Goal: Task Accomplishment & Management: Manage account settings

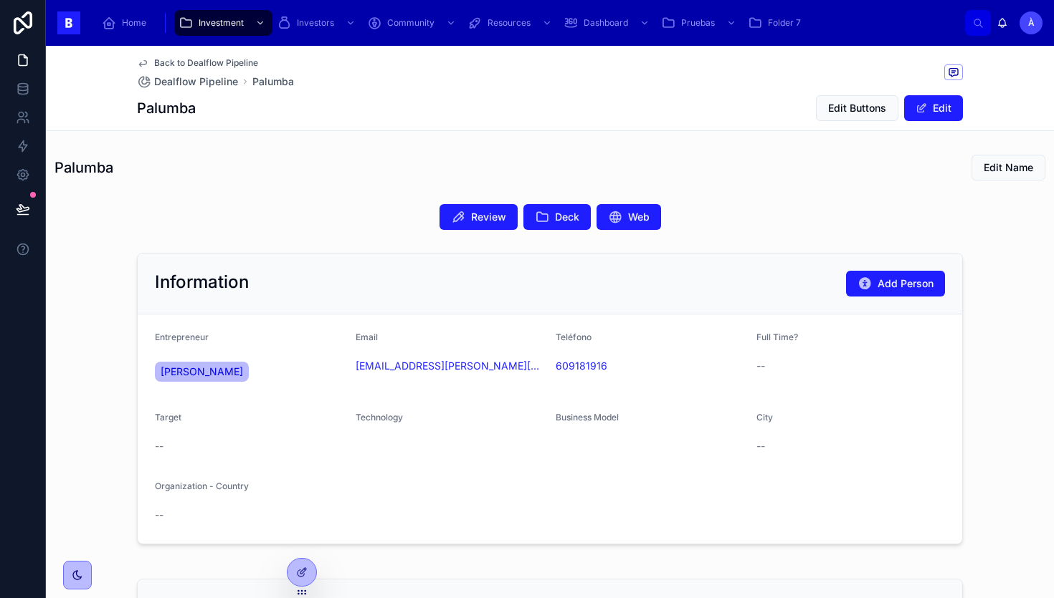
click at [549, 216] on button "Deck" at bounding box center [556, 217] width 67 height 26
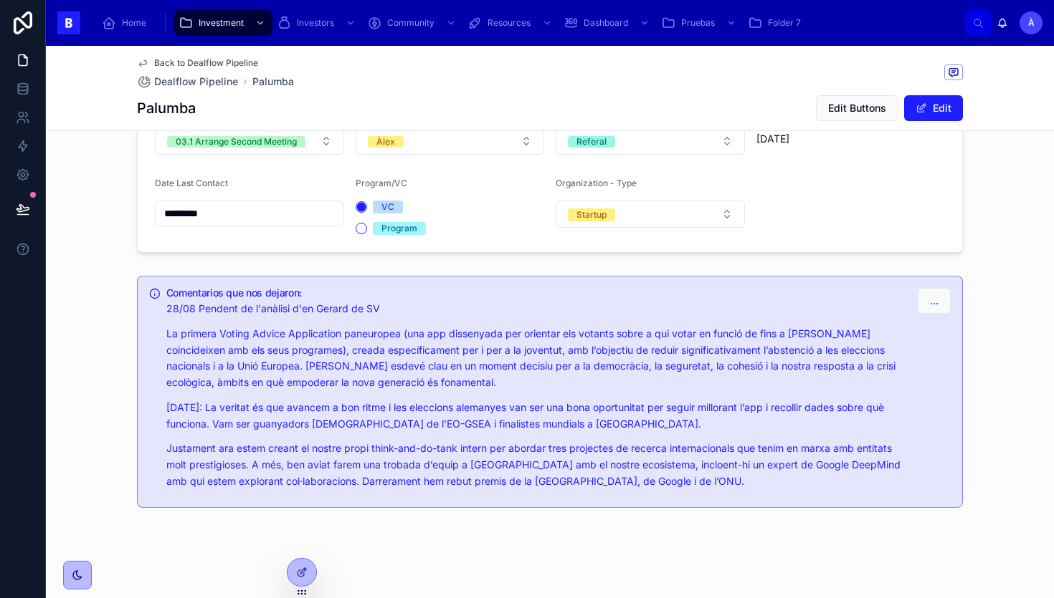
scroll to position [557, 0]
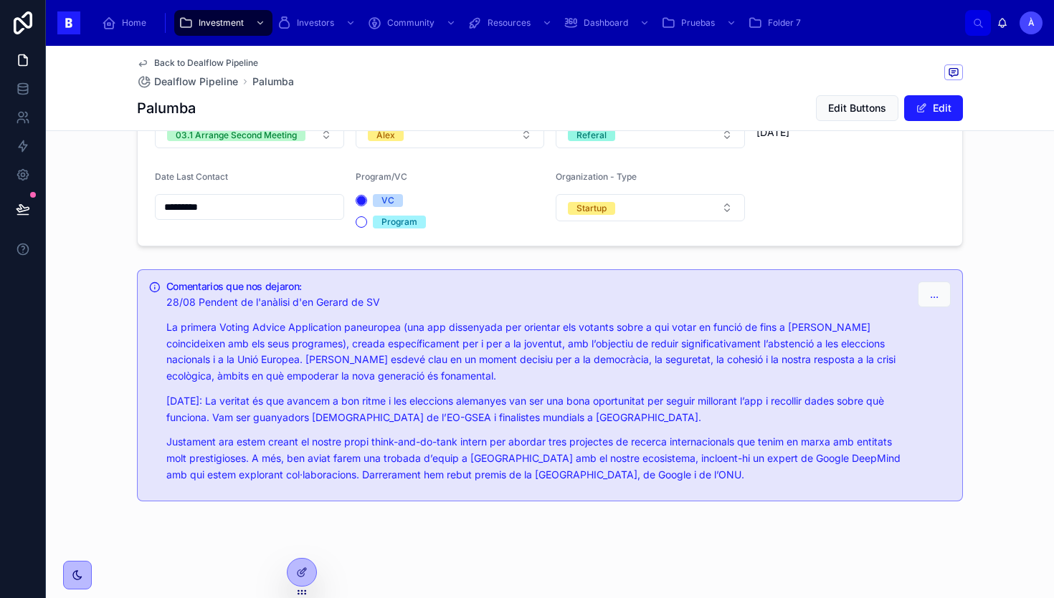
click at [267, 212] on input "*********" at bounding box center [250, 207] width 188 height 20
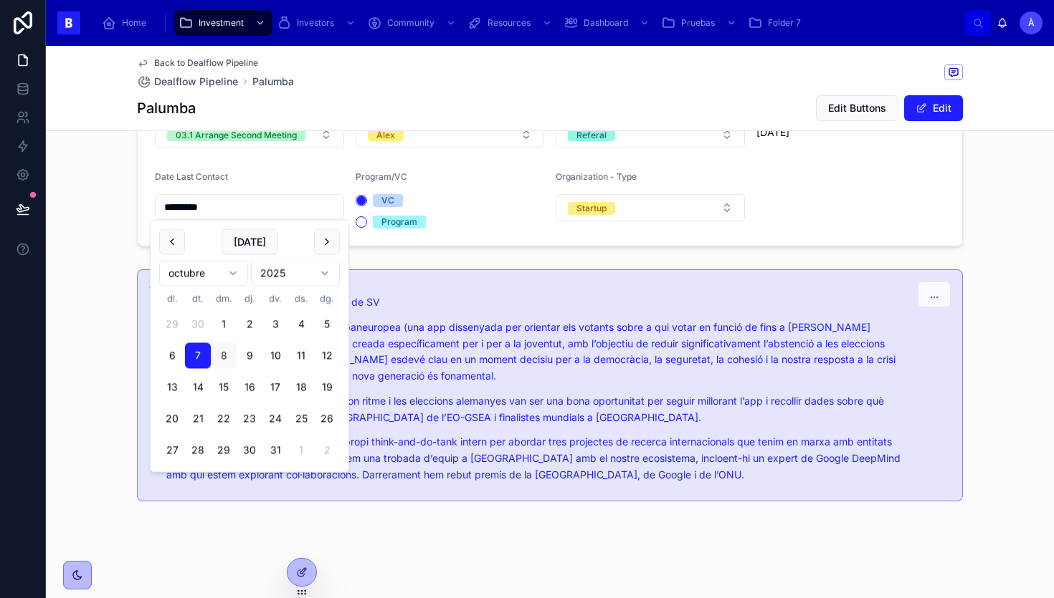
click at [321, 240] on button at bounding box center [327, 242] width 26 height 26
click at [222, 388] on button "12" at bounding box center [224, 388] width 26 height 26
type input "**********"
click at [394, 241] on form "**********" at bounding box center [550, 163] width 824 height 165
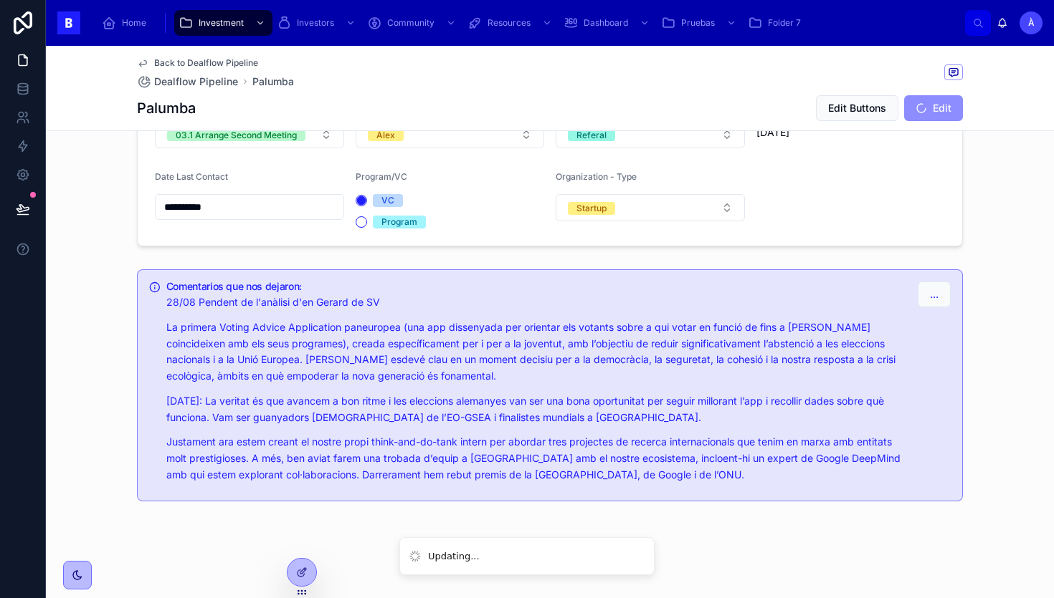
click at [365, 228] on div "Program" at bounding box center [450, 222] width 189 height 13
click at [364, 227] on div "Program" at bounding box center [450, 222] width 189 height 13
click at [362, 227] on div "Program" at bounding box center [450, 222] width 189 height 13
click at [362, 226] on button "Program" at bounding box center [361, 221] width 11 height 11
click at [946, 301] on button "..." at bounding box center [933, 295] width 33 height 26
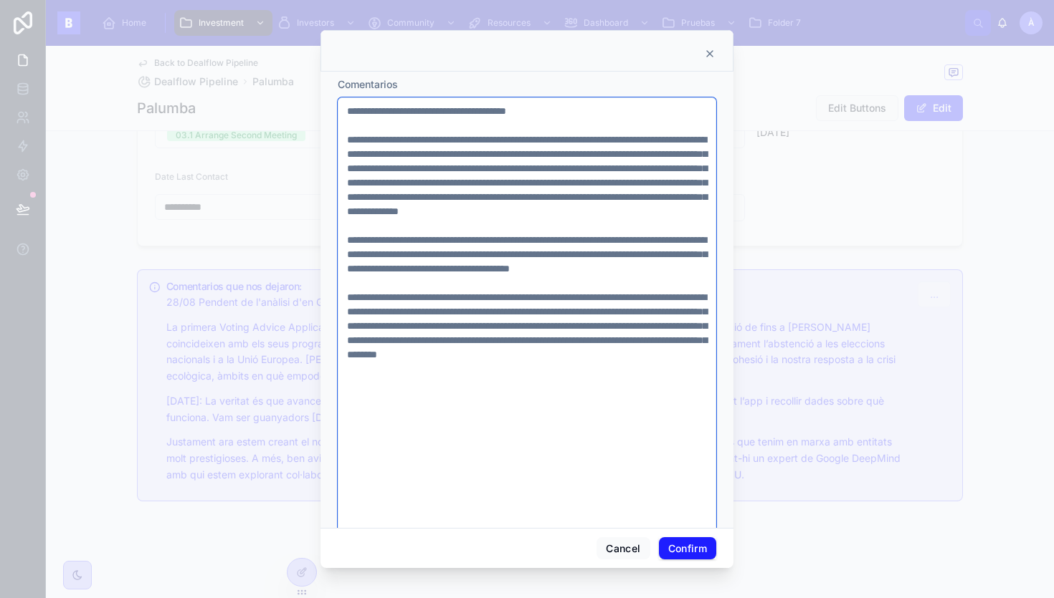
click at [411, 108] on textarea at bounding box center [527, 318] width 378 height 443
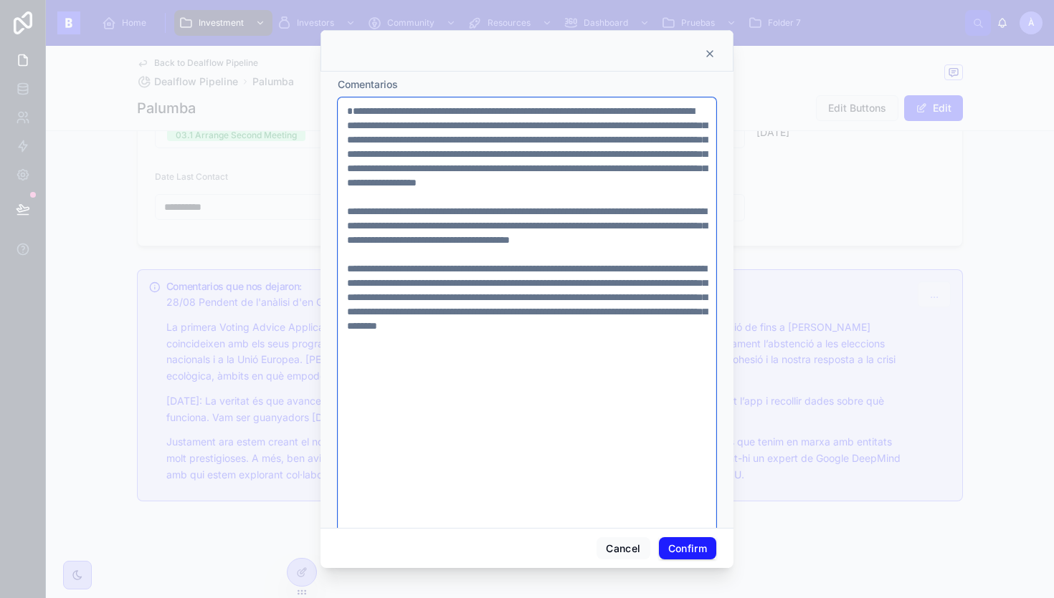
click at [345, 127] on textarea at bounding box center [527, 318] width 378 height 443
type textarea "**********"
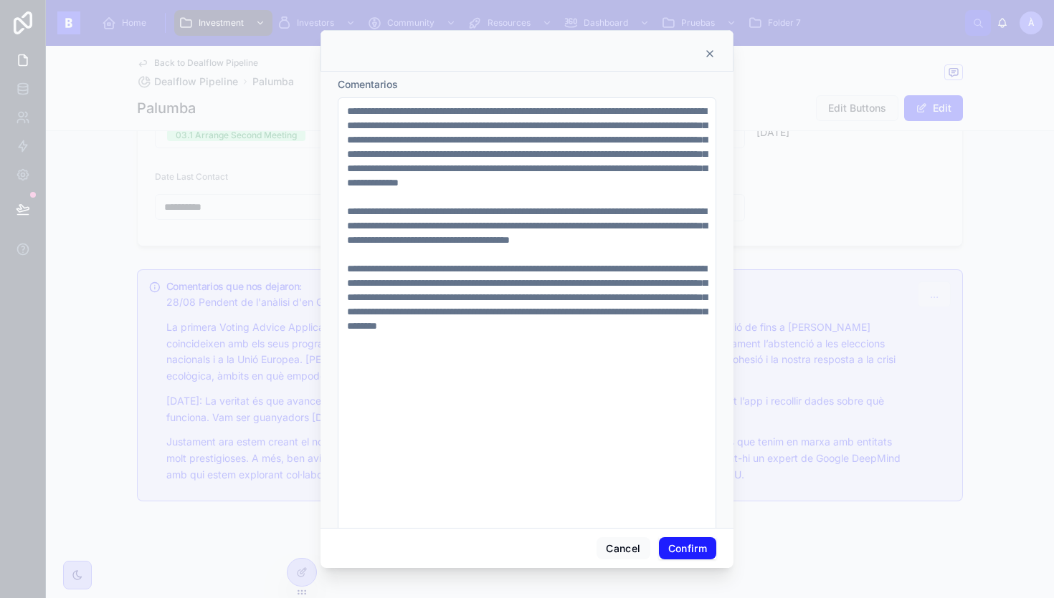
click at [685, 558] on button "Confirm" at bounding box center [687, 549] width 57 height 23
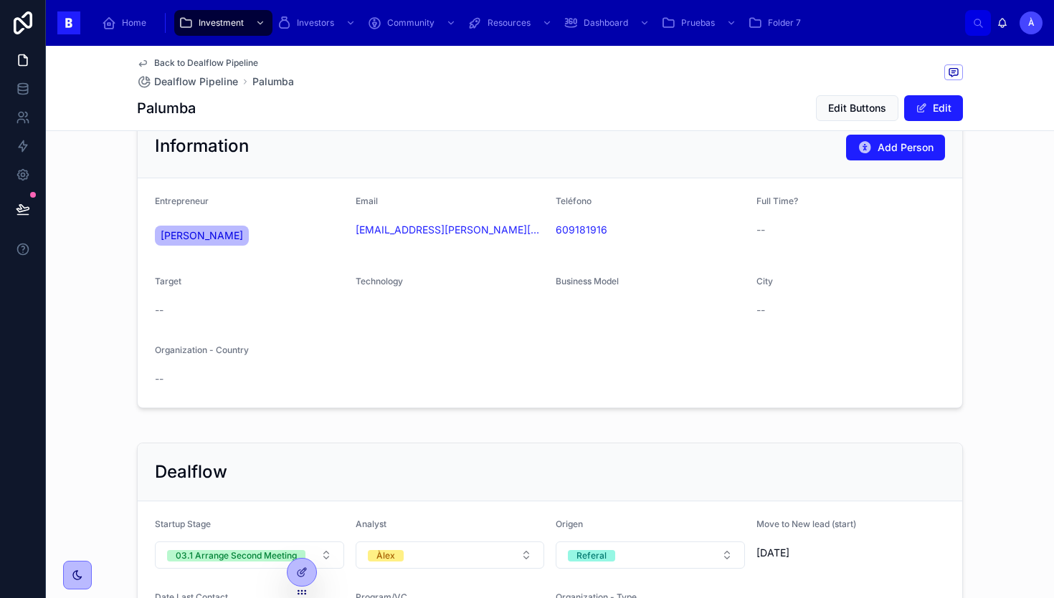
scroll to position [0, 0]
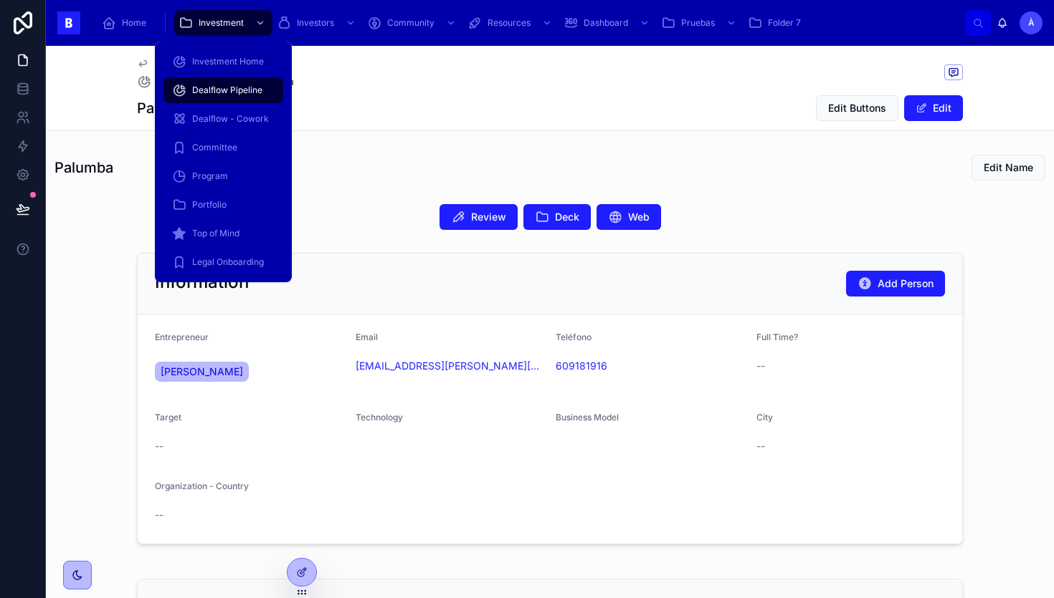
drag, startPoint x: 212, startPoint y: 89, endPoint x: 277, endPoint y: 157, distance: 93.8
click at [212, 89] on span "Dealflow Pipeline" at bounding box center [227, 90] width 70 height 11
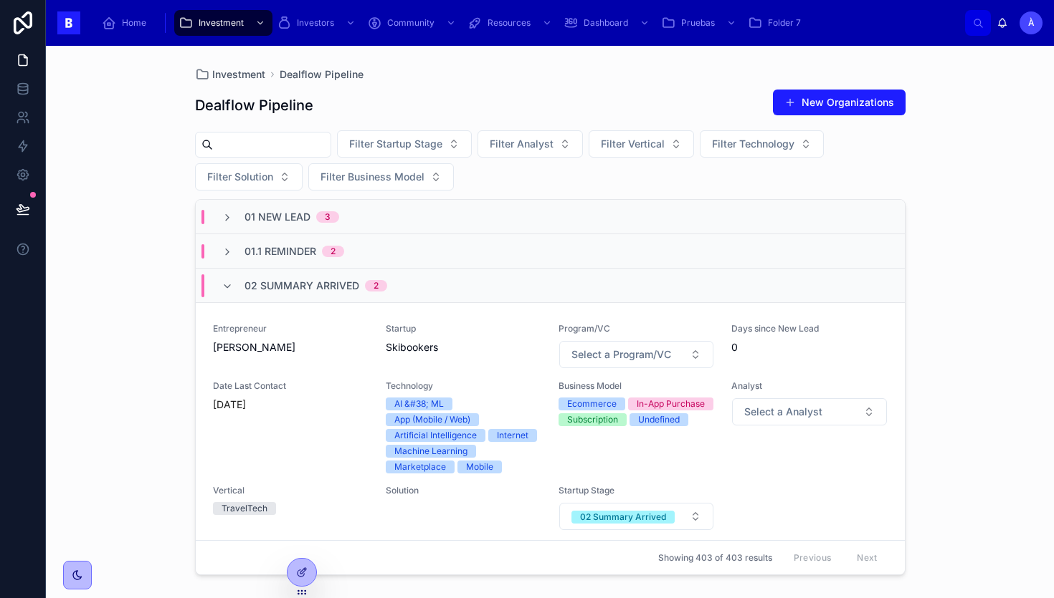
click at [271, 285] on span "02 Summary Arrived" at bounding box center [301, 286] width 115 height 14
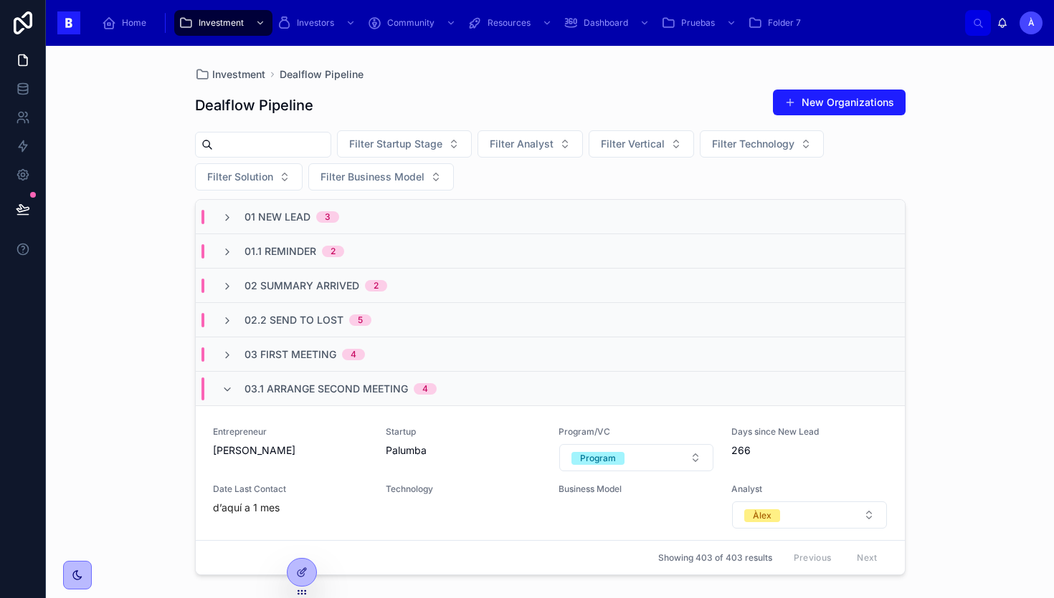
click at [271, 285] on span "02 Summary Arrived" at bounding box center [301, 286] width 115 height 14
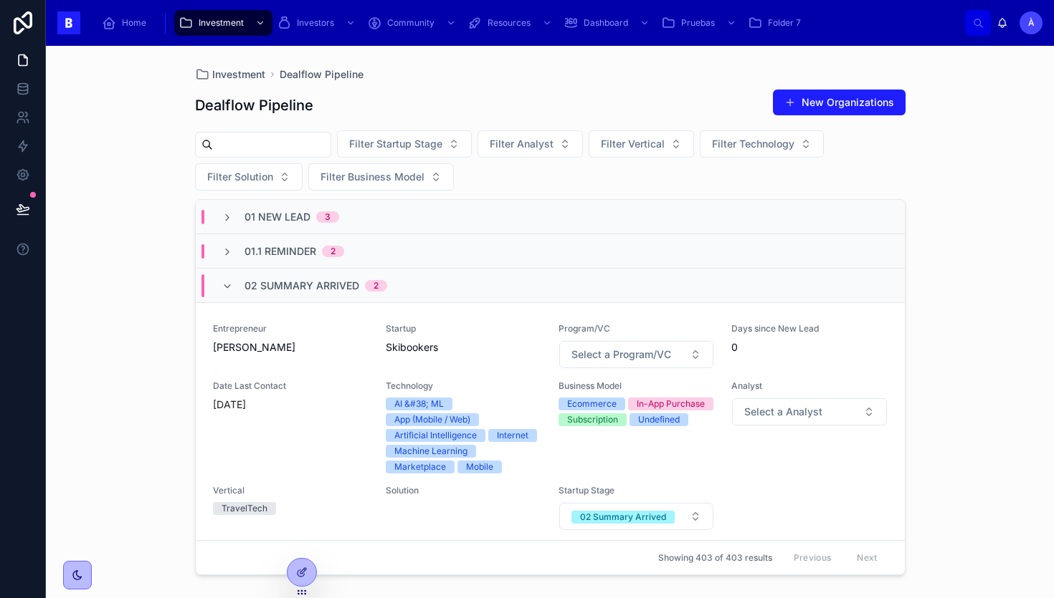
click at [271, 285] on span "02 Summary Arrived" at bounding box center [301, 286] width 115 height 14
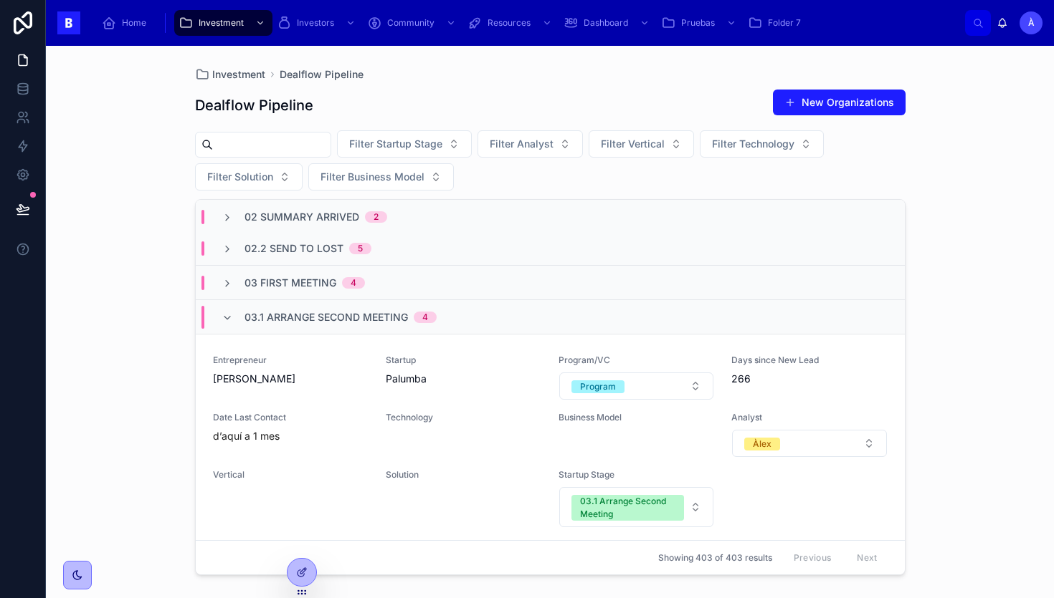
scroll to position [100, 0]
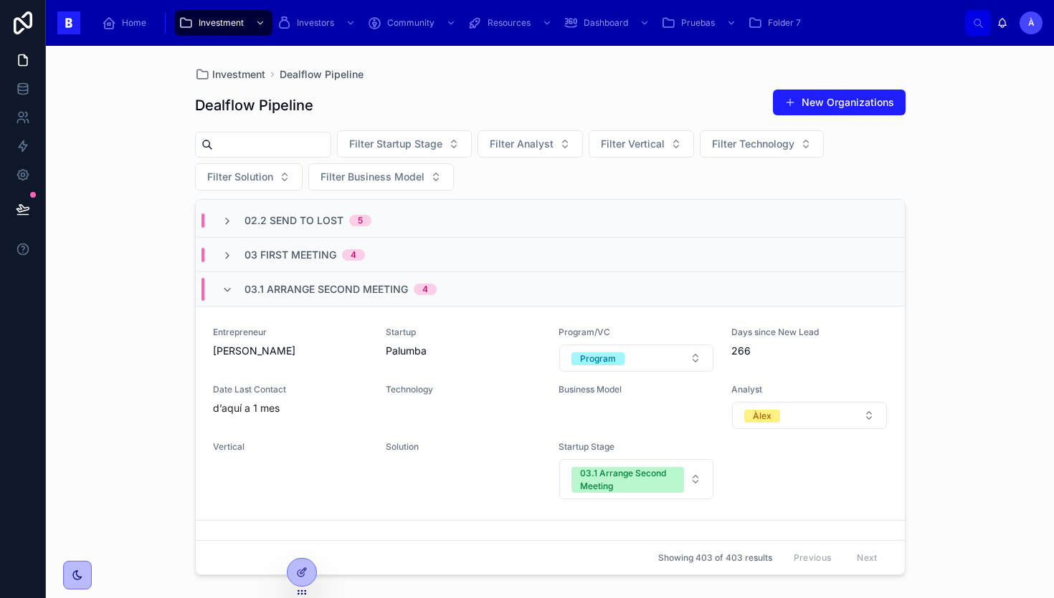
click at [270, 295] on span "03.1 Arrange Second Meeting" at bounding box center [325, 289] width 163 height 14
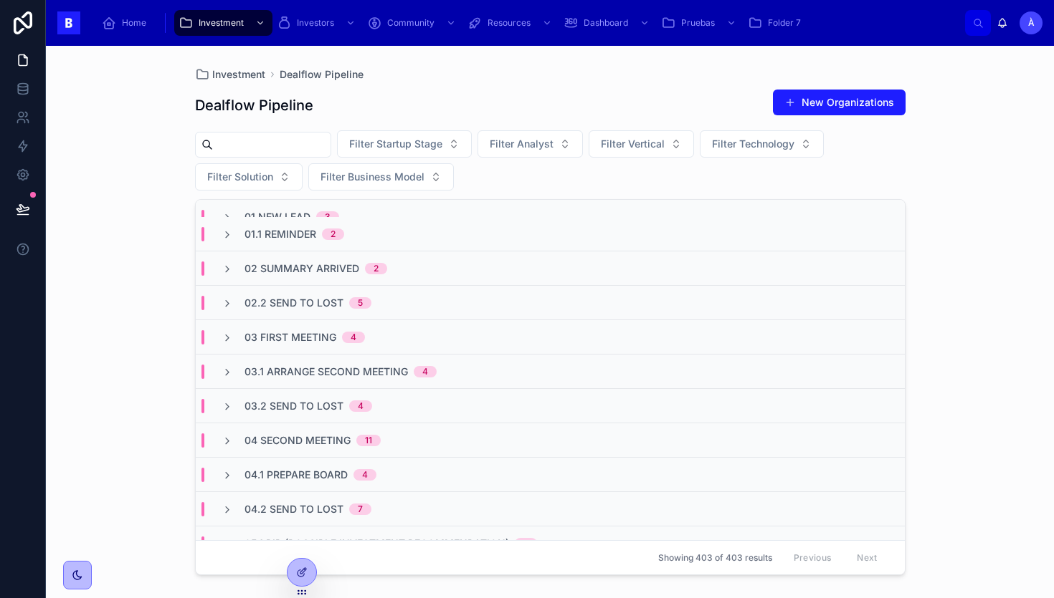
scroll to position [0, 0]
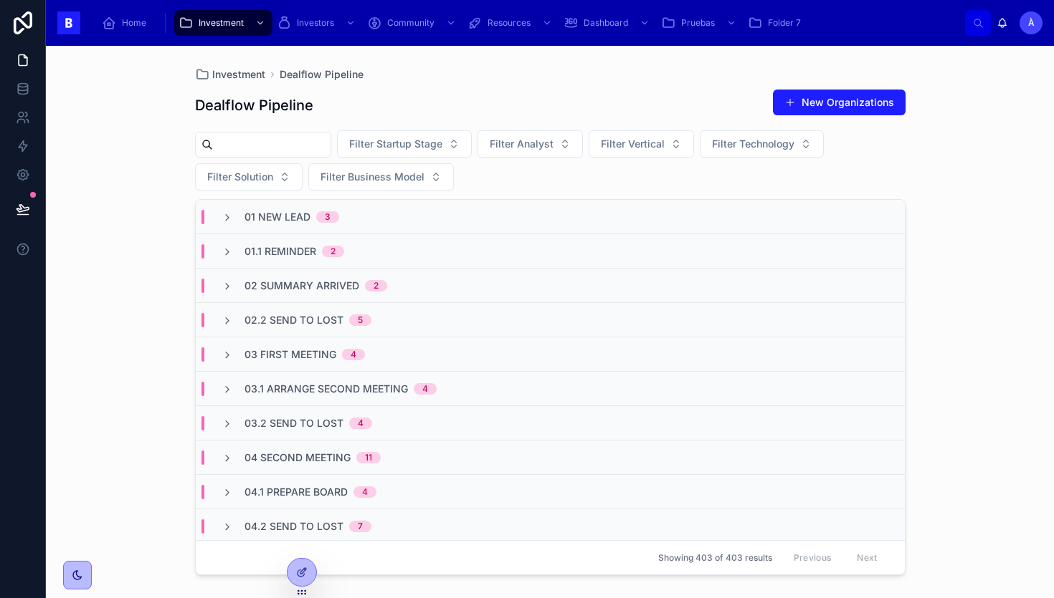
click at [917, 179] on div "Investment Dealflow Pipeline Dealflow Pipeline New Organizations Filter Startup…" at bounding box center [550, 322] width 1008 height 553
click at [530, 173] on div "Filter Startup Stage Filter Analyst Filter Vertical Filter Technology Filter So…" at bounding box center [550, 160] width 710 height 60
click at [292, 385] on span "03.1 Arrange Second Meeting" at bounding box center [325, 389] width 163 height 14
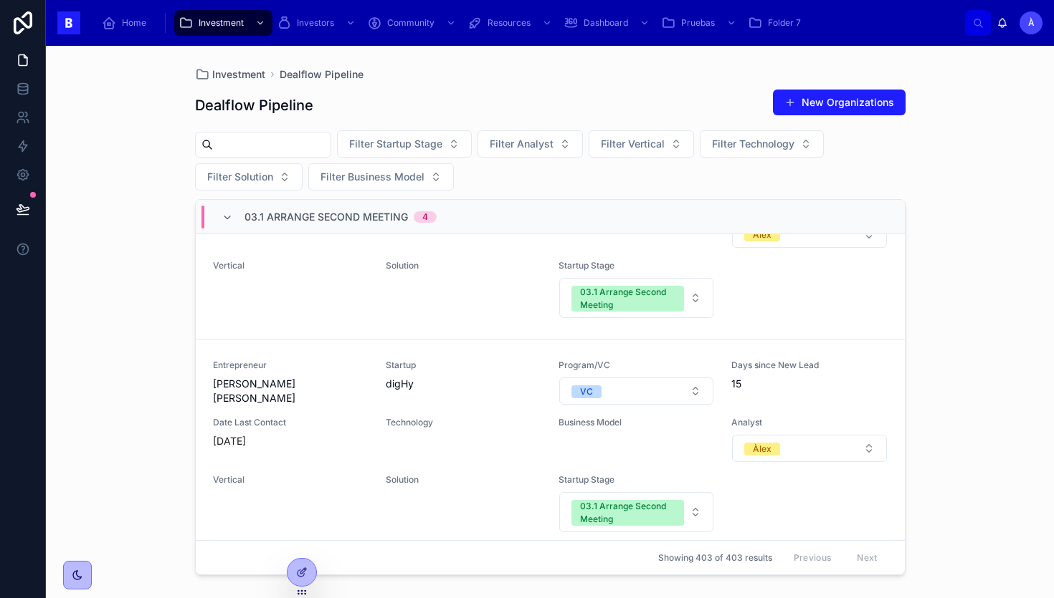
scroll to position [303, 0]
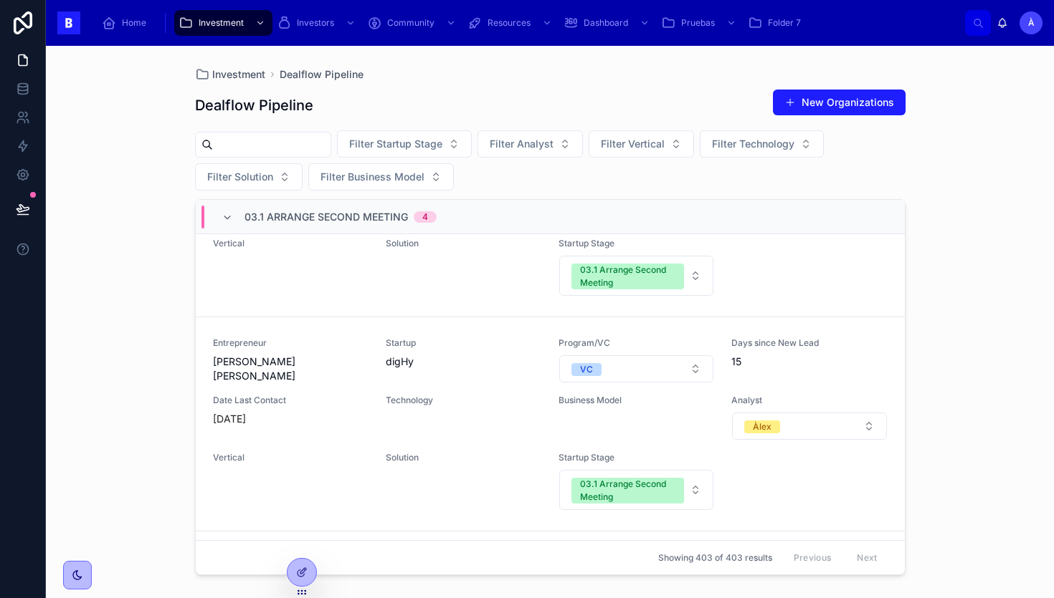
click at [342, 415] on div "[DATE]" at bounding box center [291, 419] width 156 height 14
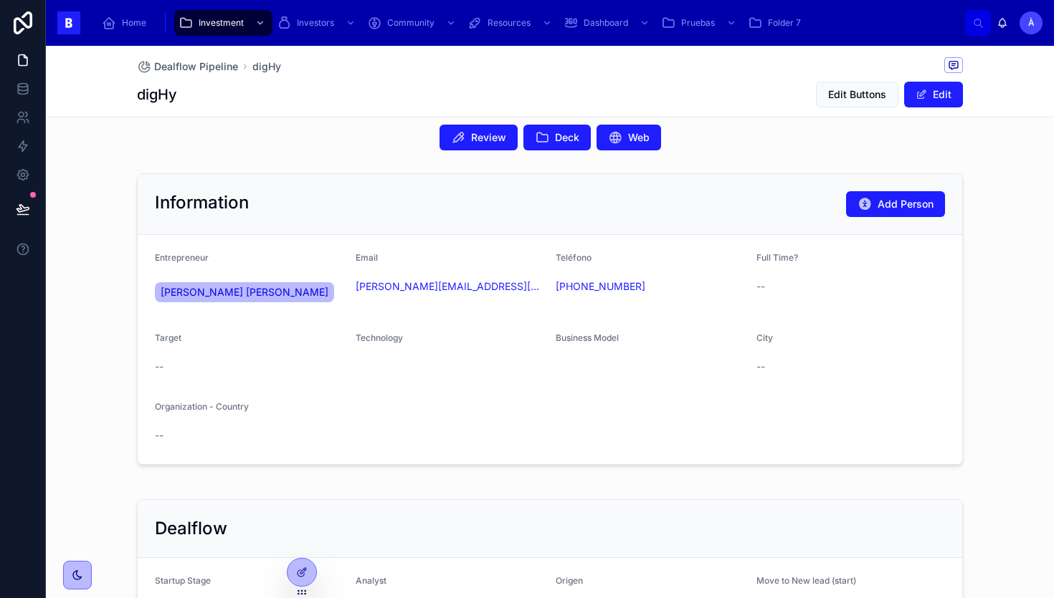
scroll to position [69, 0]
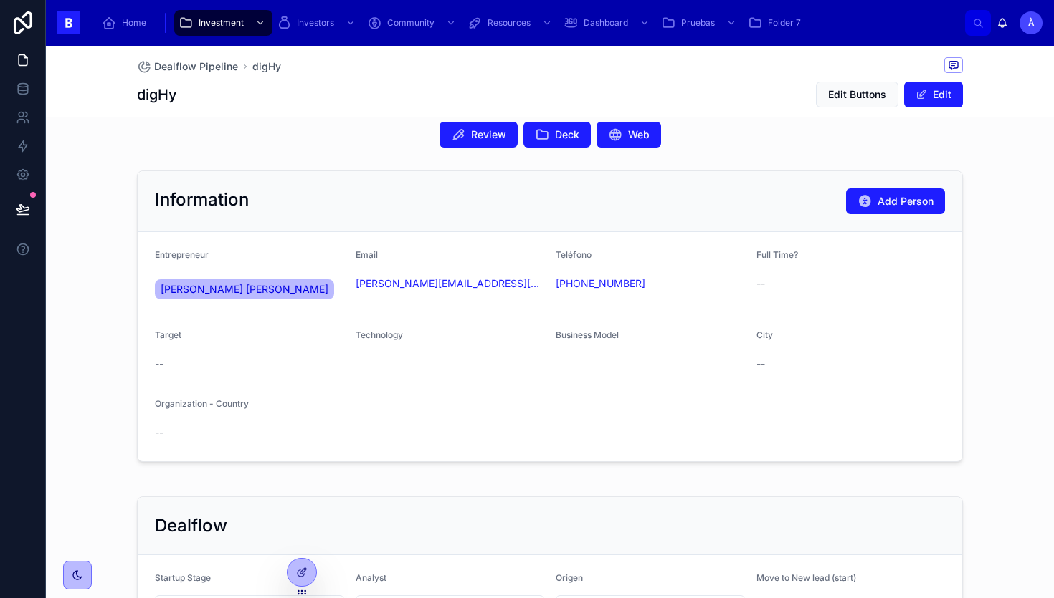
click at [469, 127] on button "Review" at bounding box center [478, 135] width 78 height 26
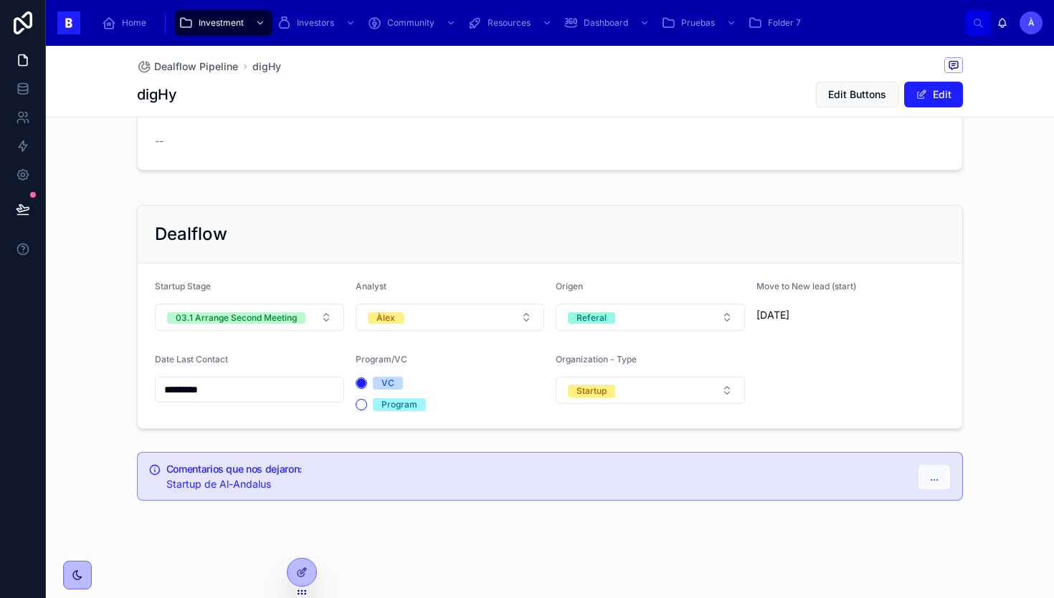
scroll to position [0, 0]
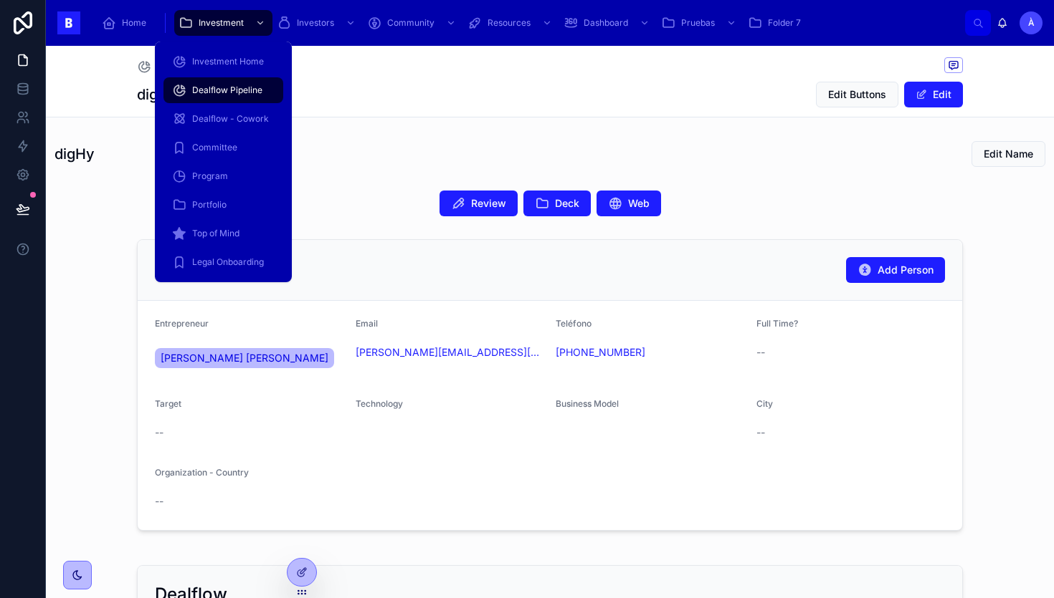
click at [225, 93] on span "Dealflow Pipeline" at bounding box center [227, 90] width 70 height 11
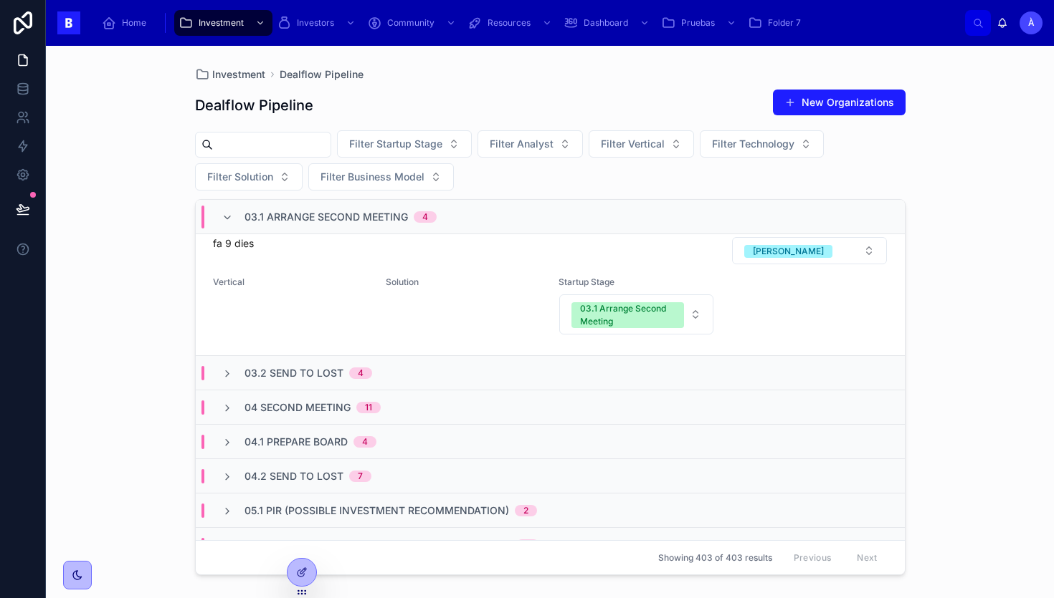
scroll to position [915, 0]
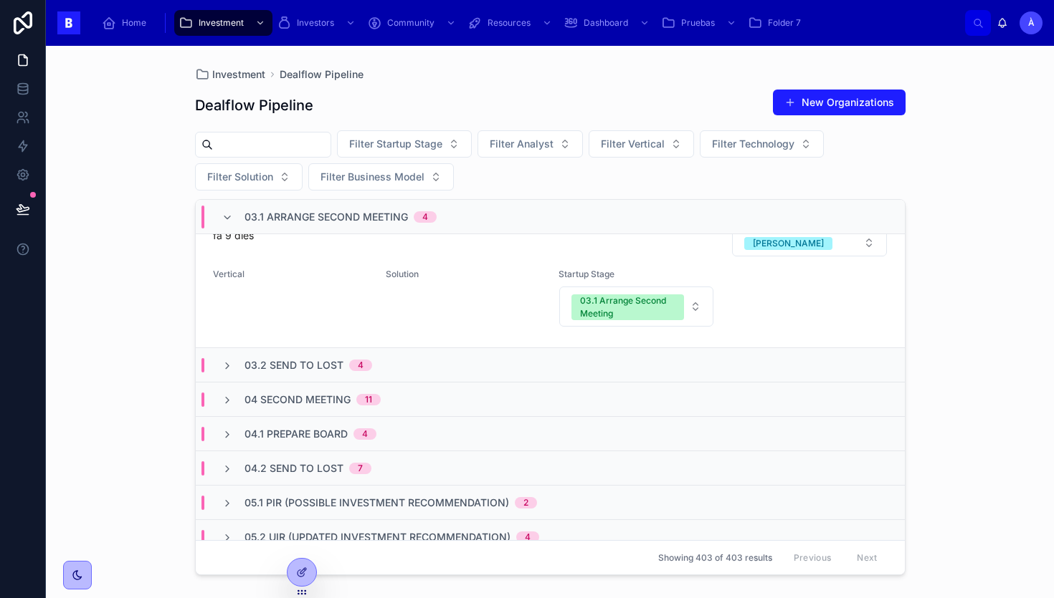
click at [351, 363] on span "4" at bounding box center [360, 365] width 23 height 11
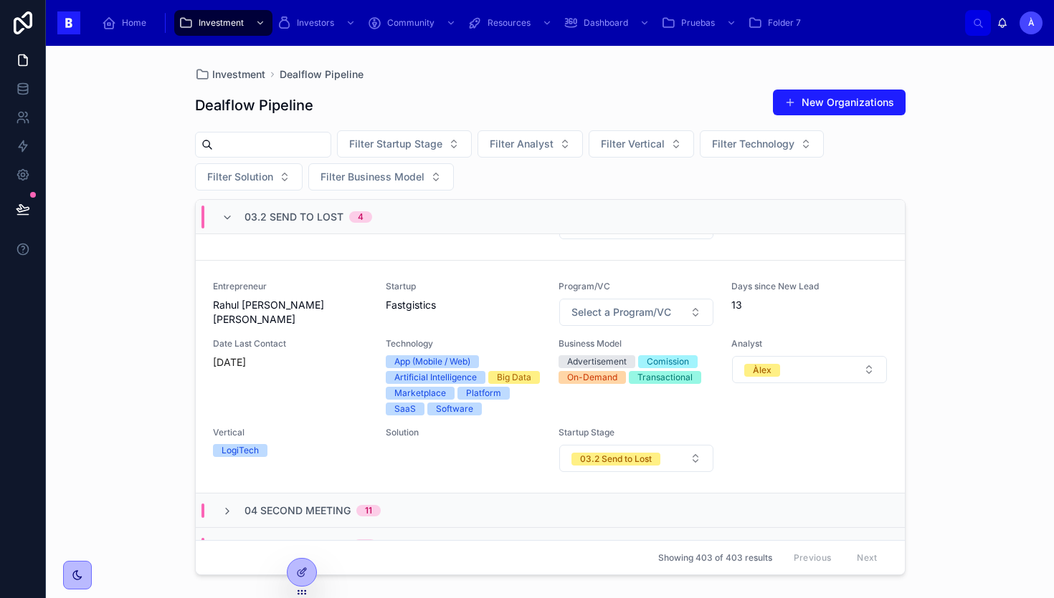
scroll to position [1707, 0]
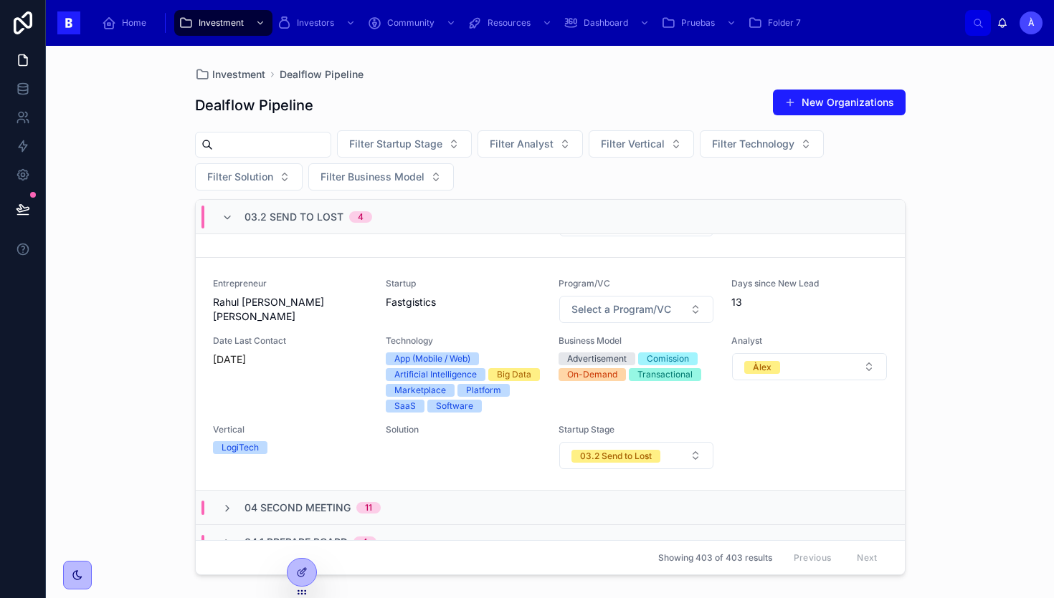
click at [346, 340] on span "Date Last Contact" at bounding box center [291, 340] width 156 height 11
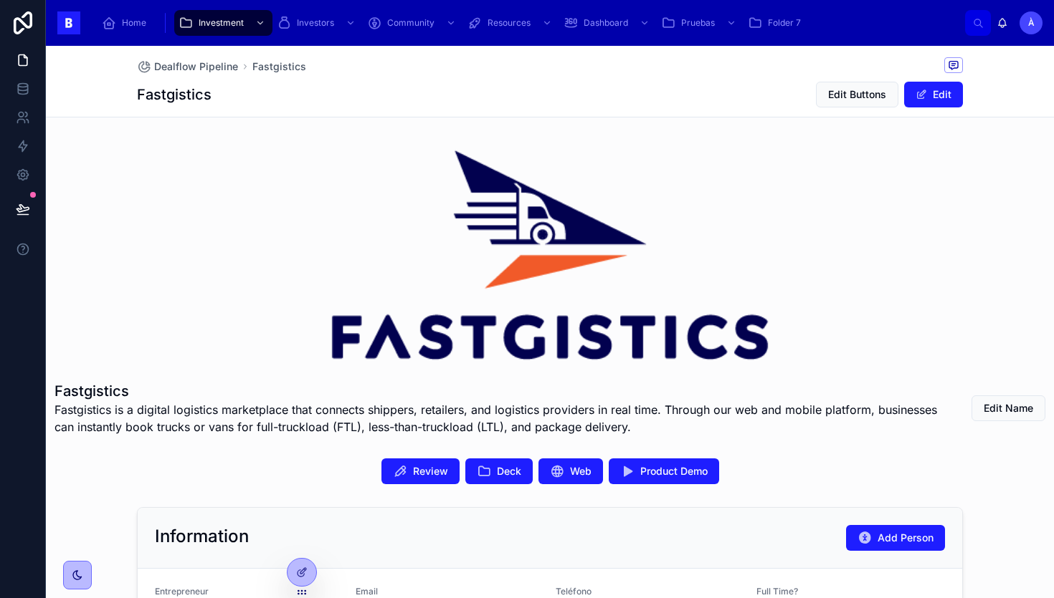
click at [421, 481] on button "Review" at bounding box center [420, 472] width 78 height 26
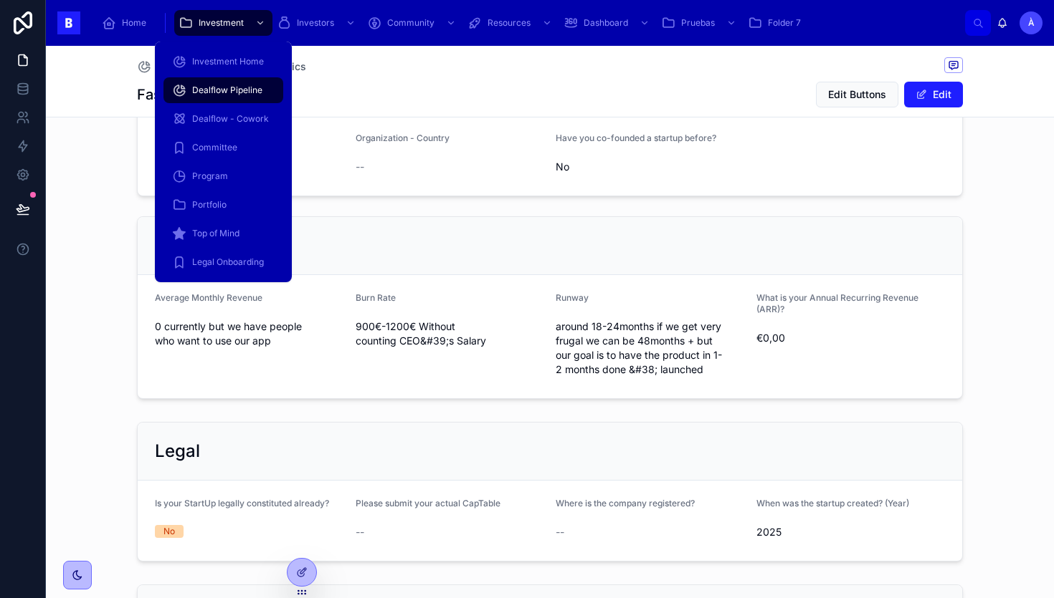
scroll to position [1029, 0]
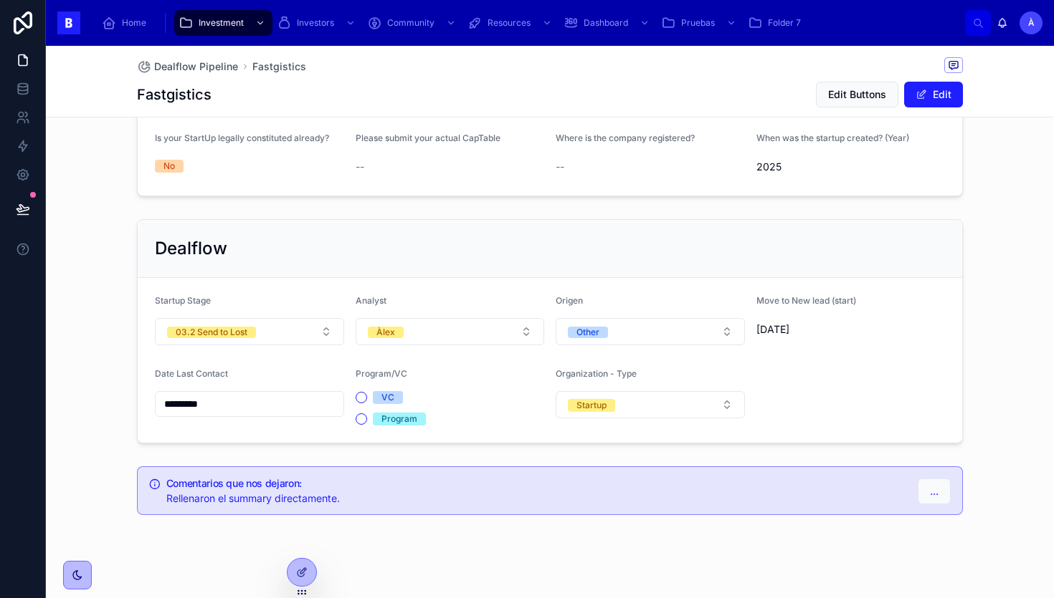
click at [243, 318] on button "03.2 Send to Lost" at bounding box center [249, 331] width 189 height 27
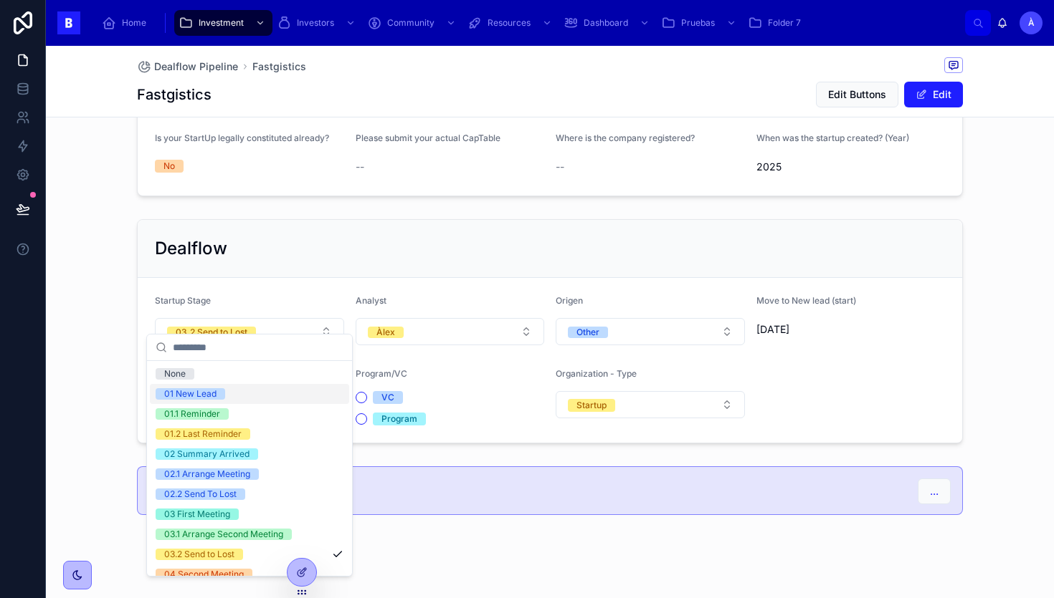
scroll to position [450, 0]
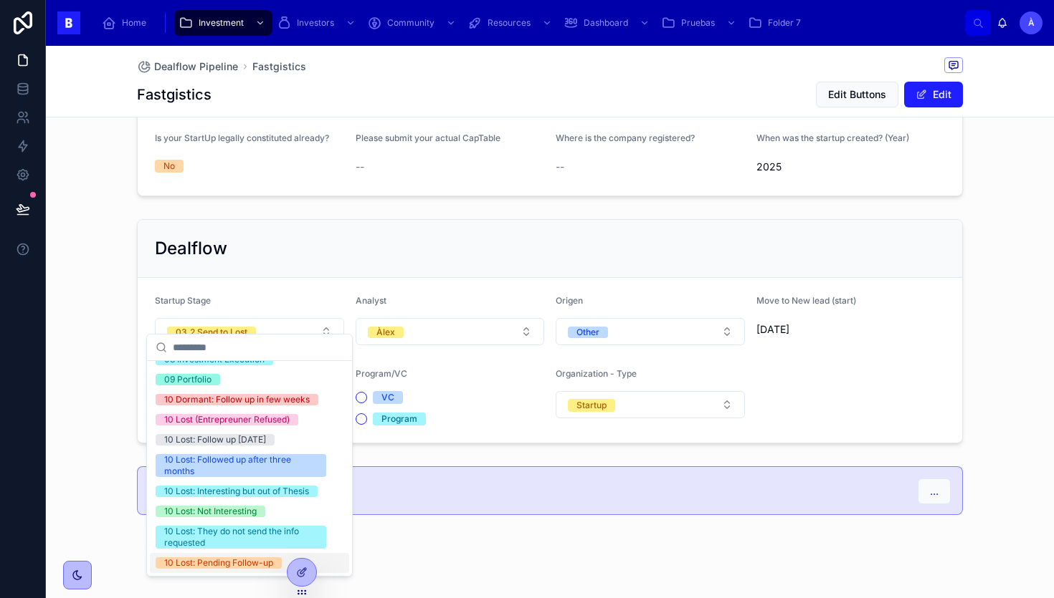
click at [206, 566] on div "10 Lost: Pending Follow-up" at bounding box center [218, 563] width 109 height 11
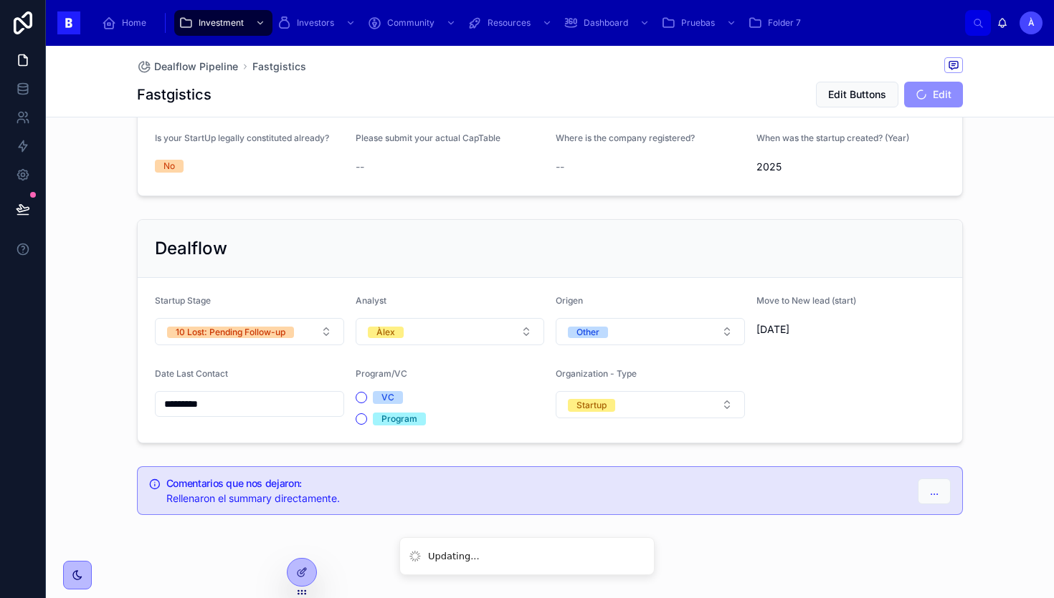
click at [115, 389] on div "Dealflow Startup Stage 10 Lost: Pending Follow-up Analyst Àlex Origen Other Mov…" at bounding box center [550, 332] width 1008 height 236
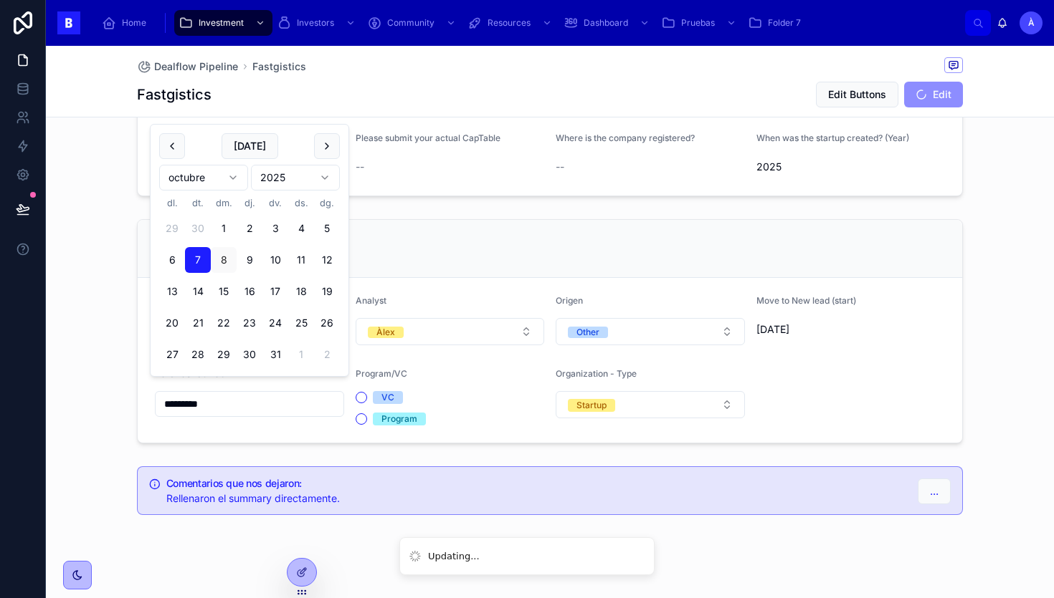
click at [183, 394] on input "*********" at bounding box center [250, 404] width 188 height 20
click at [247, 147] on button "[DATE]" at bounding box center [249, 146] width 57 height 26
type input "*********"
click at [247, 147] on span "[DATE]" at bounding box center [249, 146] width 57 height 26
click at [54, 303] on div "Dealflow Startup Stage 10 Lost: Pending Follow-up Analyst Àlex Origen Other Mov…" at bounding box center [550, 332] width 1008 height 236
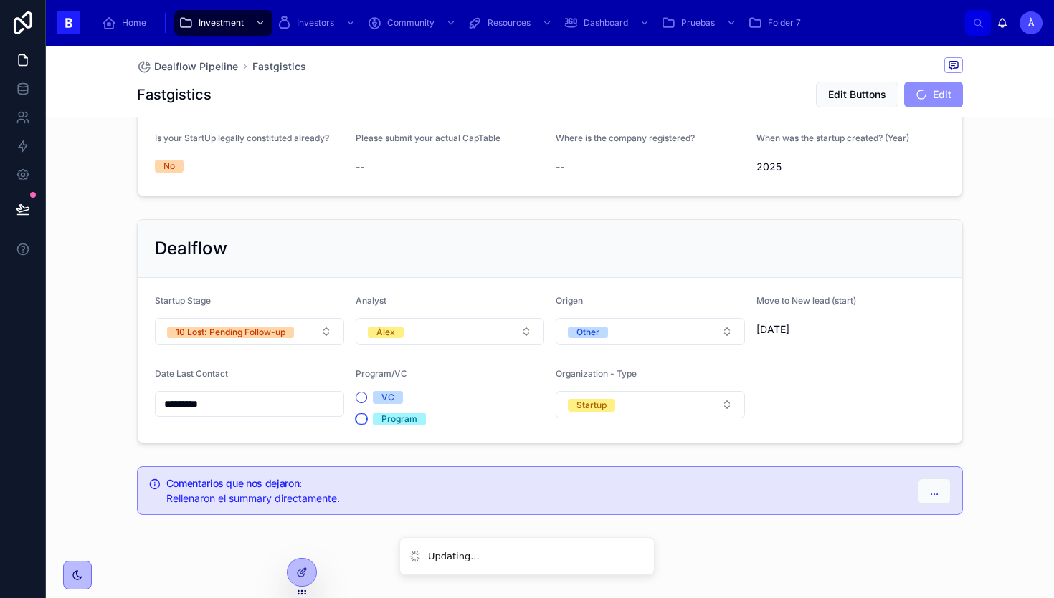
click at [358, 414] on button "Program" at bounding box center [361, 419] width 11 height 11
click at [339, 220] on div "Dealflow" at bounding box center [550, 249] width 824 height 58
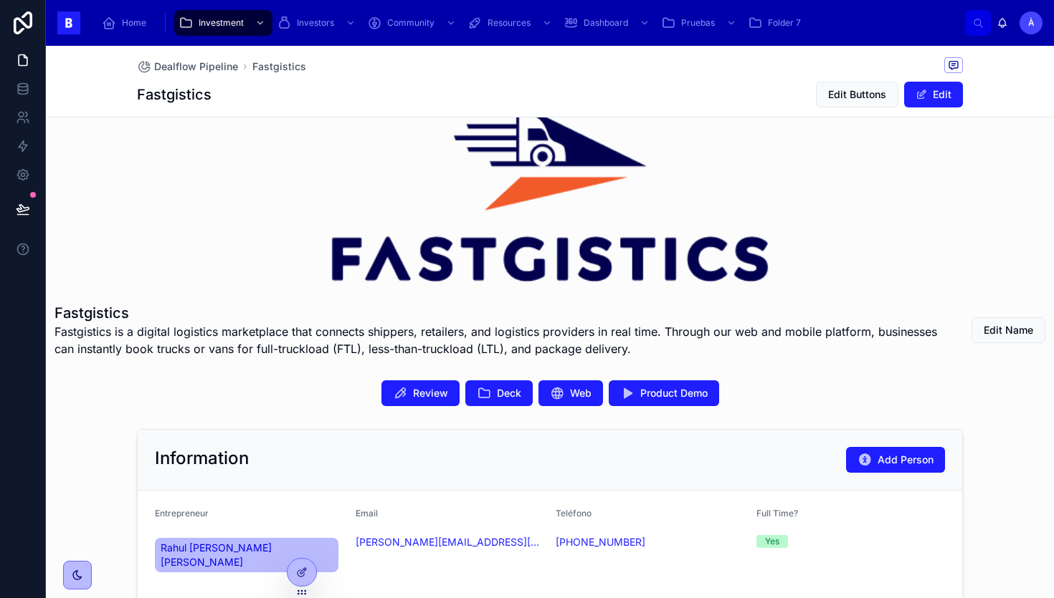
scroll to position [0, 0]
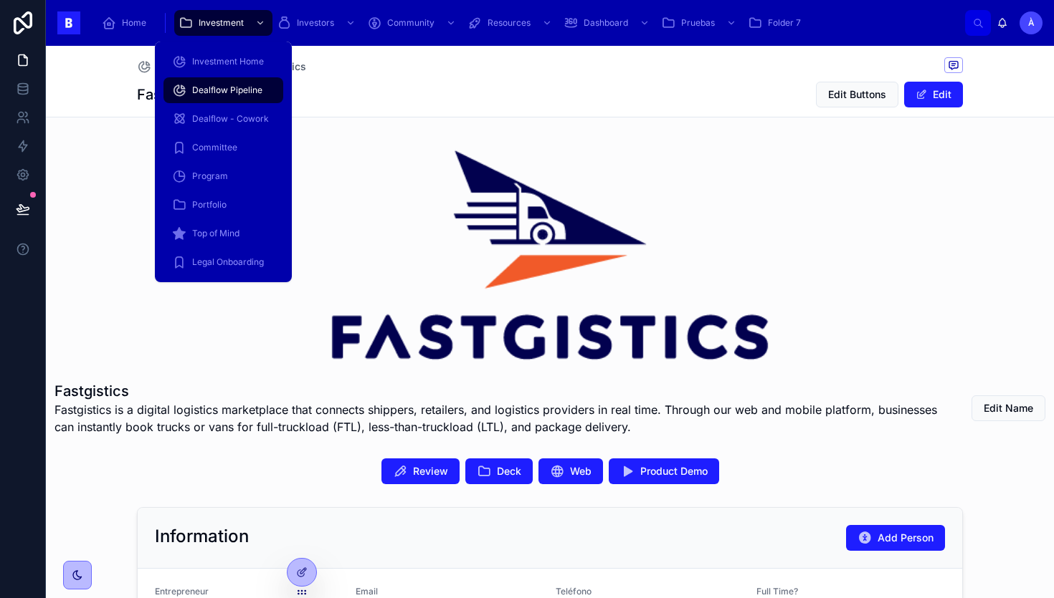
click at [231, 89] on span "Dealflow Pipeline" at bounding box center [227, 90] width 70 height 11
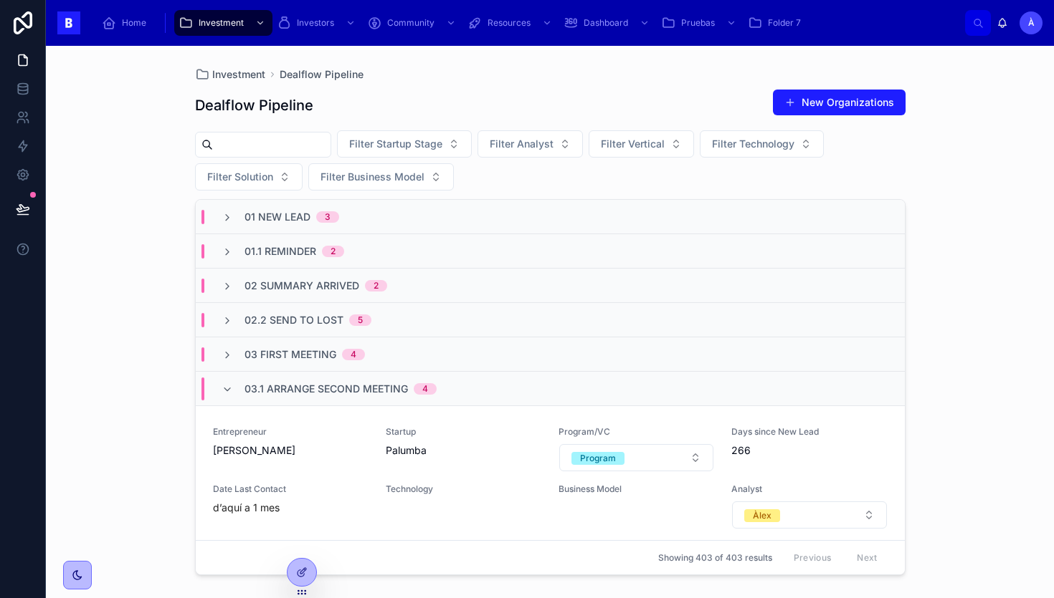
click at [323, 390] on span "03.1 Arrange Second Meeting" at bounding box center [325, 389] width 163 height 14
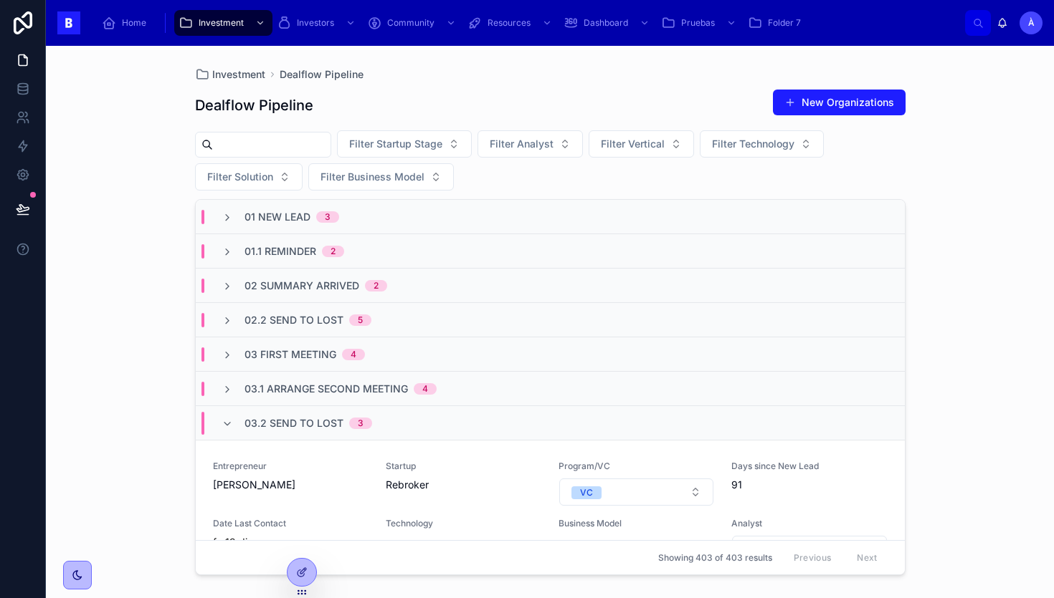
click at [295, 419] on span "03.2 Send to Lost" at bounding box center [293, 423] width 99 height 14
